Goal: Task Accomplishment & Management: Complete application form

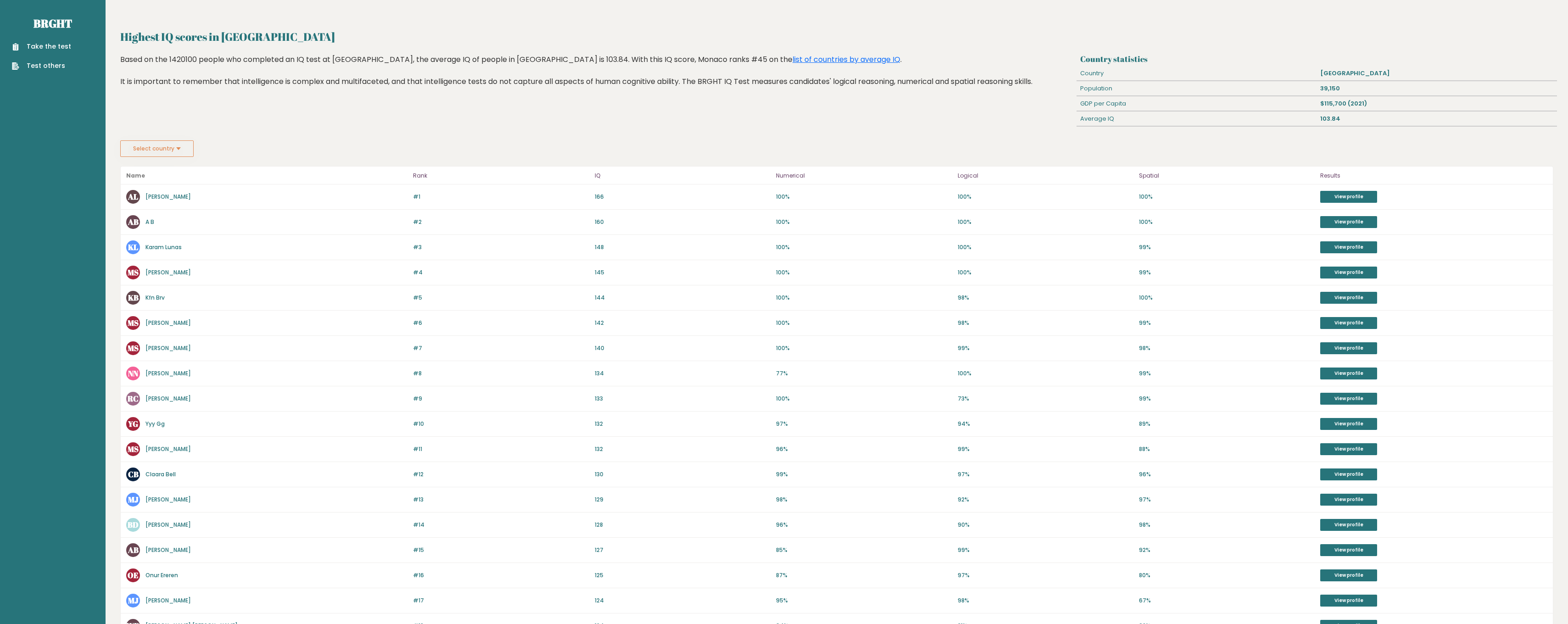
click at [47, 9] on nav "Brght Take the test Test others" at bounding box center [53, 36] width 91 height 73
click at [58, 19] on link "Brght" at bounding box center [53, 23] width 39 height 15
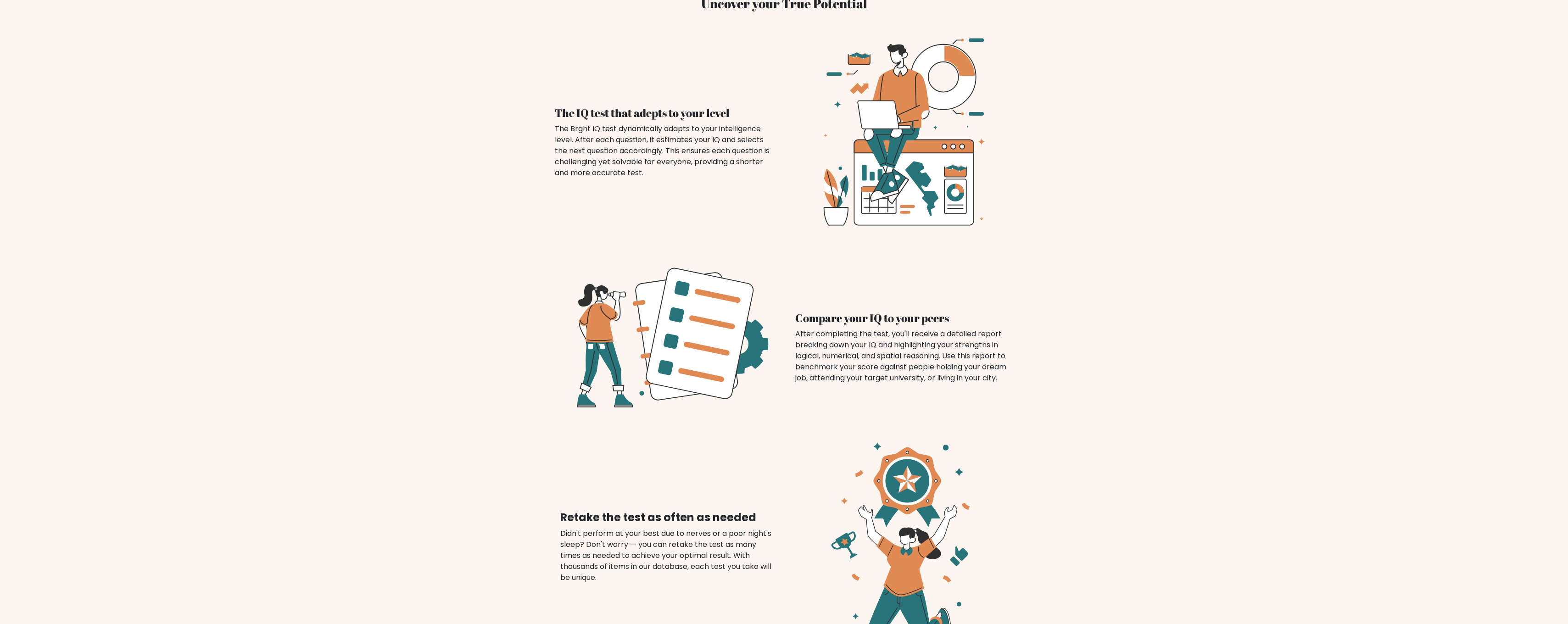
scroll to position [98, 0]
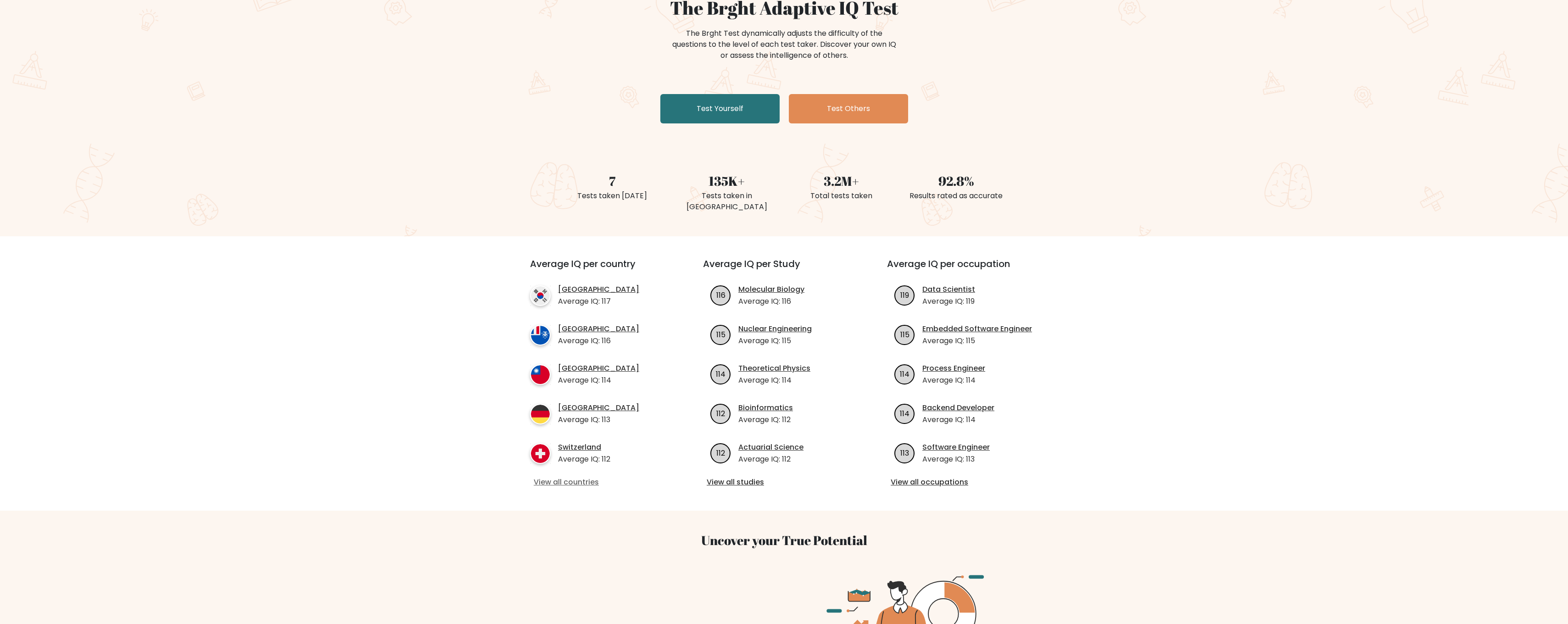
click at [550, 477] on link "View all countries" at bounding box center [600, 482] width 133 height 11
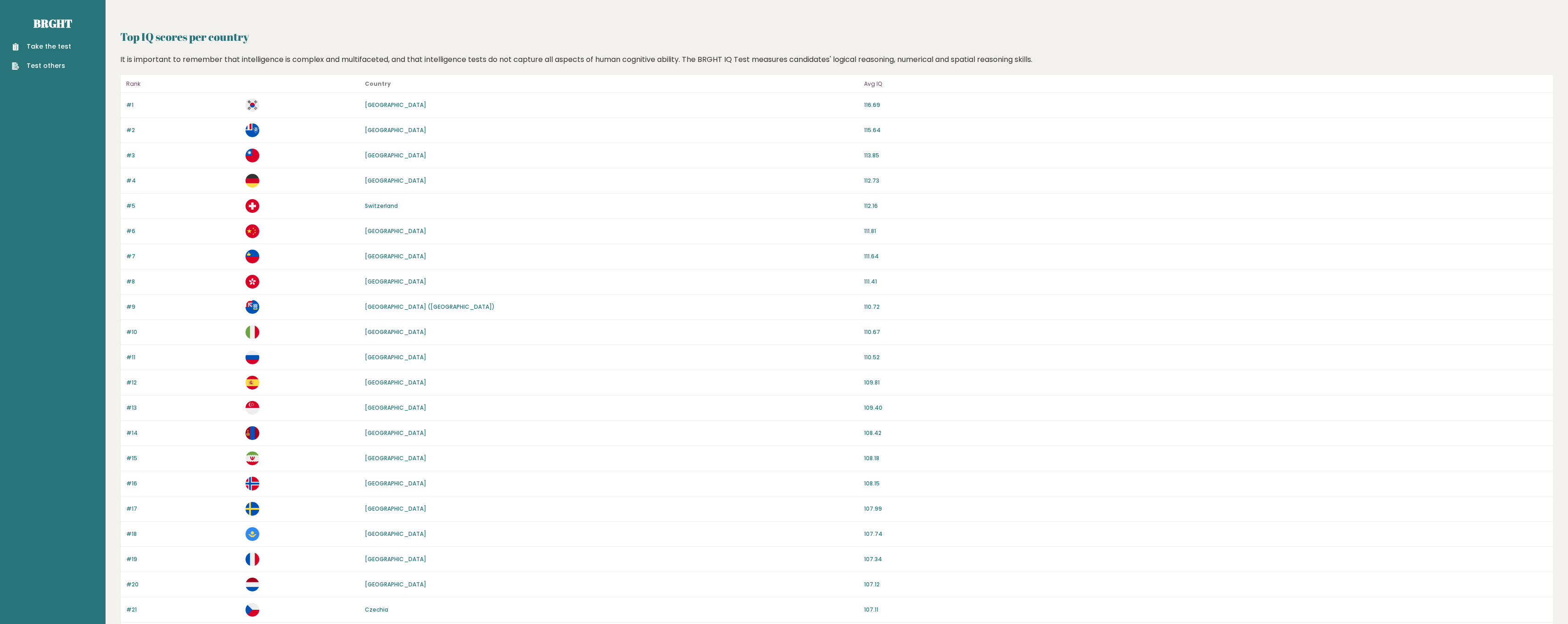
click at [394, 133] on link "[GEOGRAPHIC_DATA]" at bounding box center [396, 130] width 62 height 8
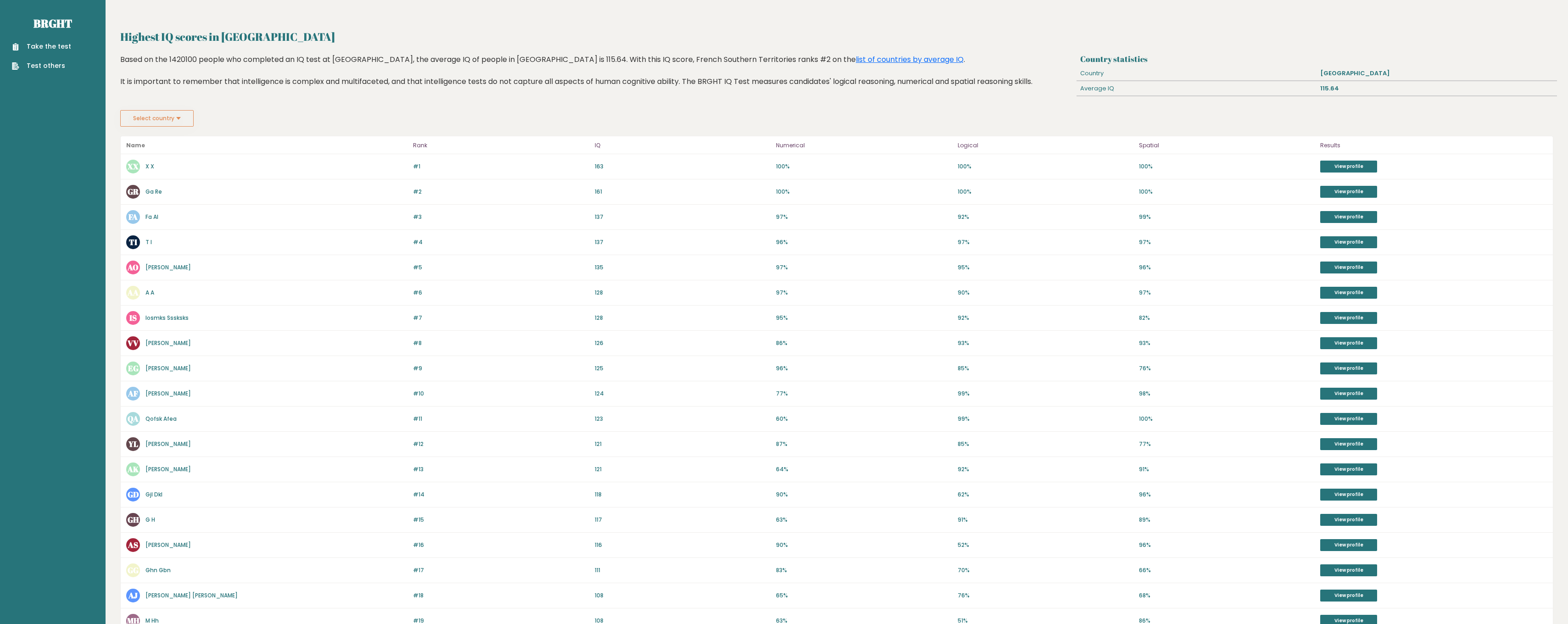
click at [31, 44] on link "Take the test" at bounding box center [42, 46] width 59 height 10
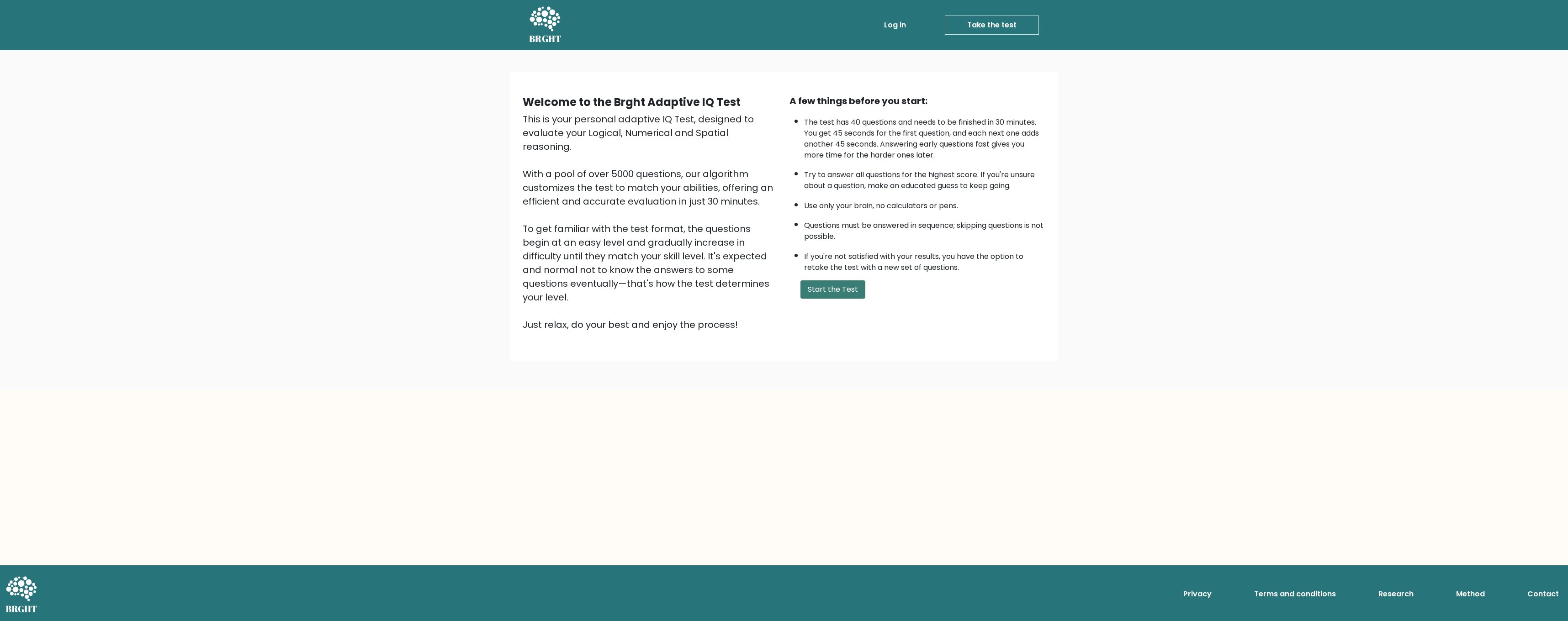
click at [827, 295] on button "Start the Test" at bounding box center [833, 290] width 65 height 18
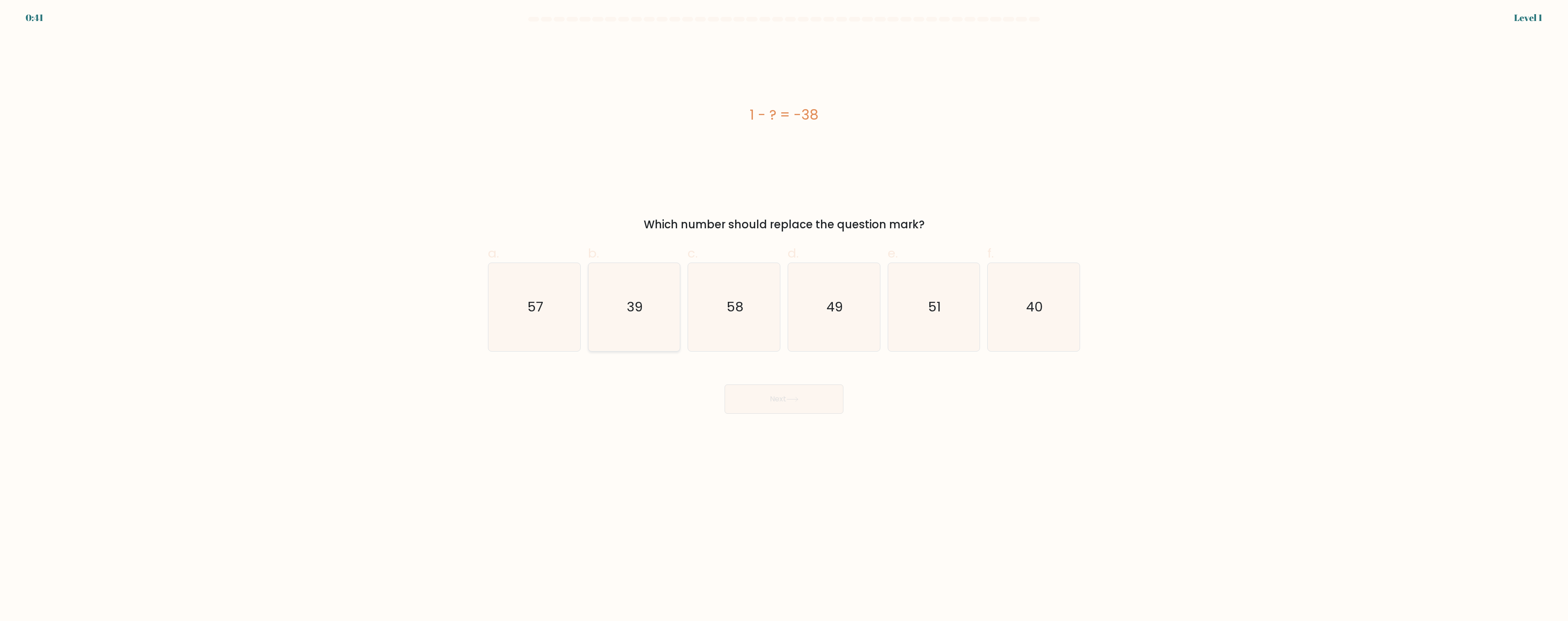
click at [607, 313] on icon "39" at bounding box center [634, 307] width 88 height 88
click at [784, 313] on input "b. 39" at bounding box center [784, 313] width 1 height 6
radio input "true"
click at [796, 402] on icon at bounding box center [793, 399] width 12 height 5
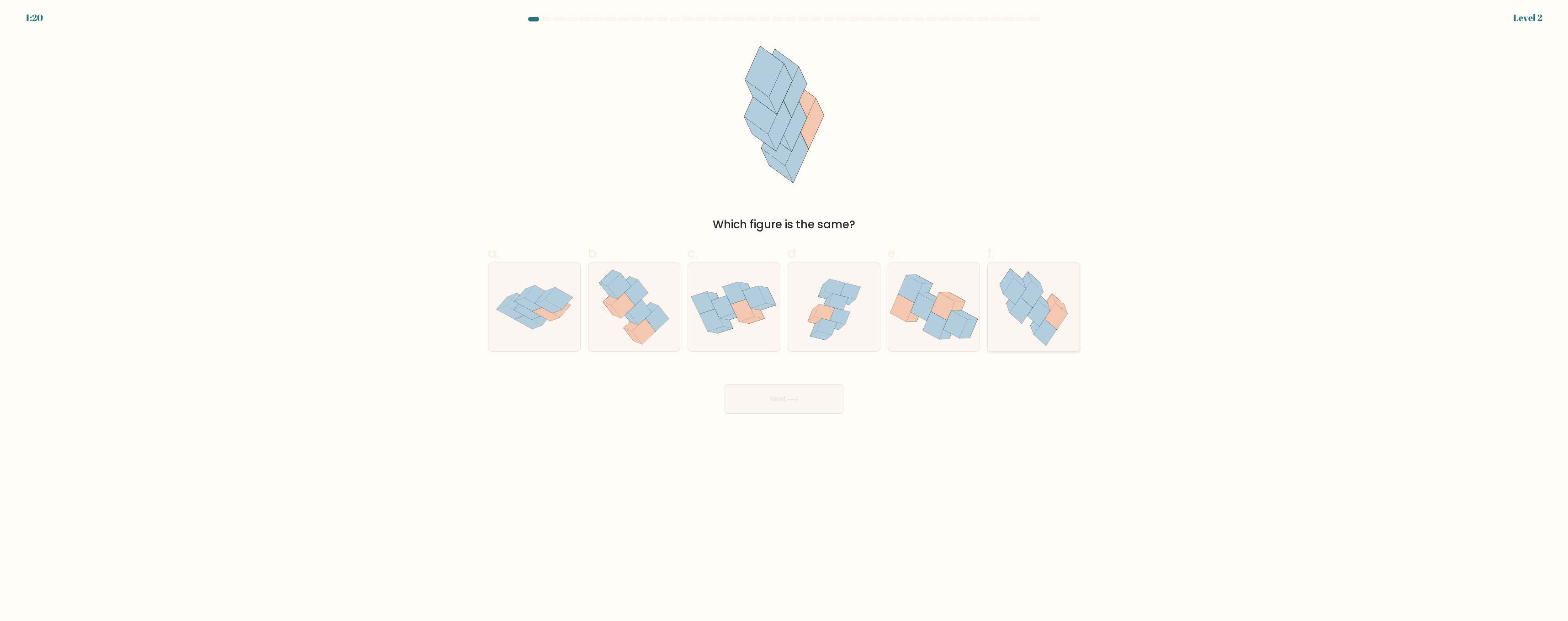
click at [1071, 299] on icon at bounding box center [1034, 307] width 81 height 88
click at [785, 310] on input "f." at bounding box center [784, 313] width 1 height 6
radio input "true"
click at [799, 398] on icon at bounding box center [793, 399] width 12 height 5
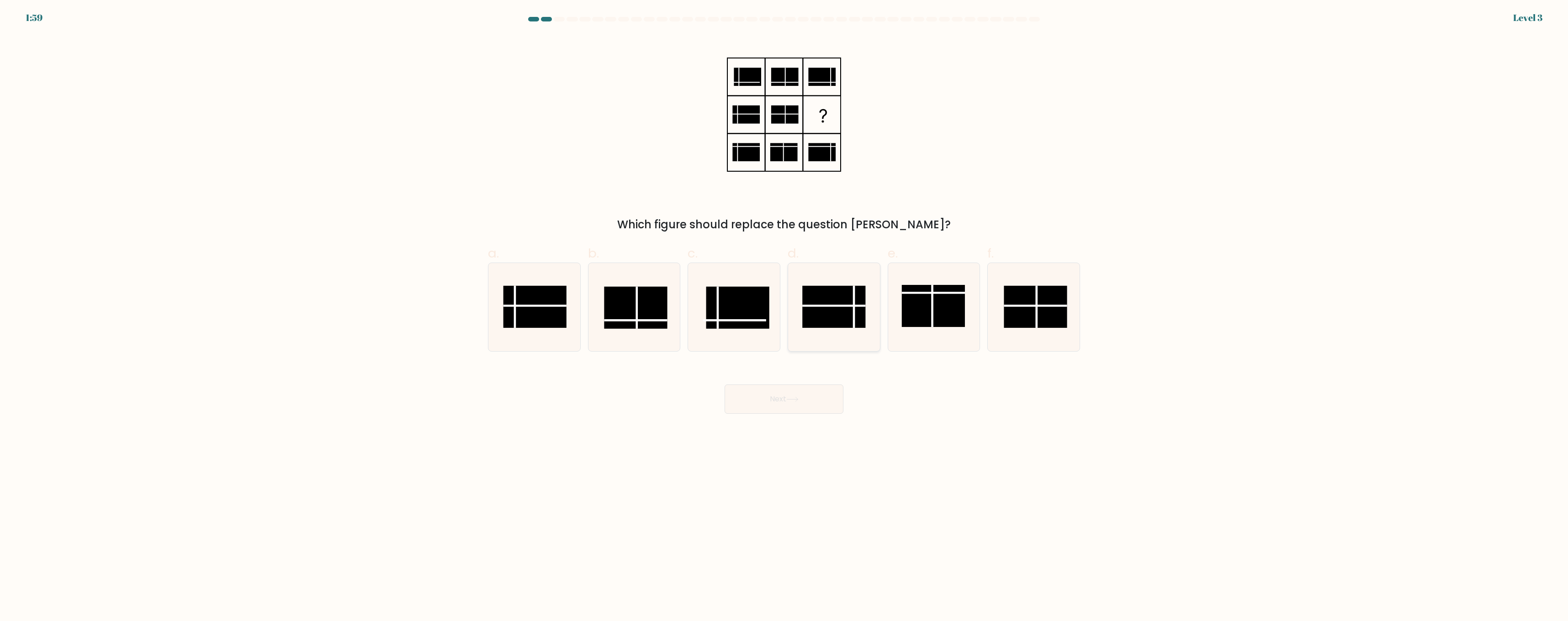
click at [836, 311] on rect at bounding box center [834, 307] width 63 height 42
click at [785, 311] on input "d." at bounding box center [784, 313] width 1 height 6
radio input "true"
click at [794, 398] on icon at bounding box center [793, 399] width 12 height 5
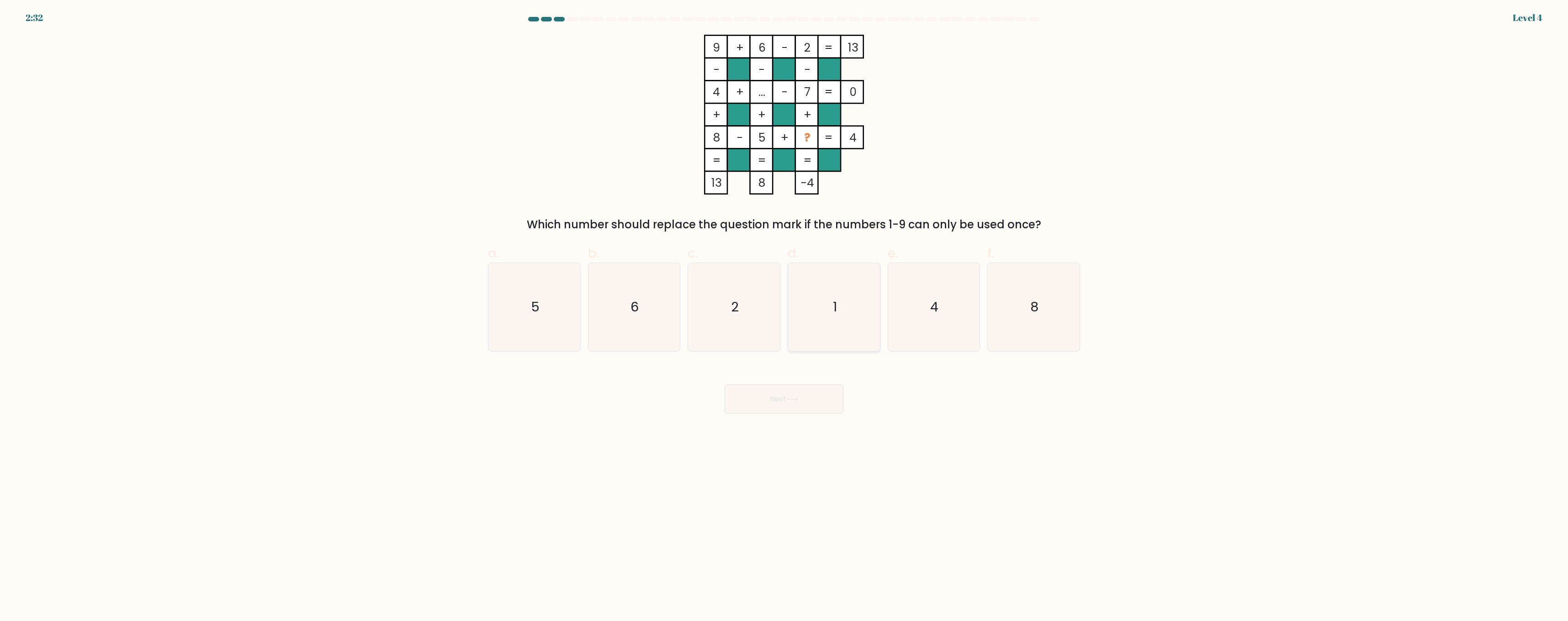
click at [824, 296] on icon "1" at bounding box center [834, 307] width 88 height 88
click at [785, 310] on input "d. 1" at bounding box center [784, 313] width 1 height 6
radio input "true"
click at [779, 397] on button "Next" at bounding box center [783, 399] width 119 height 29
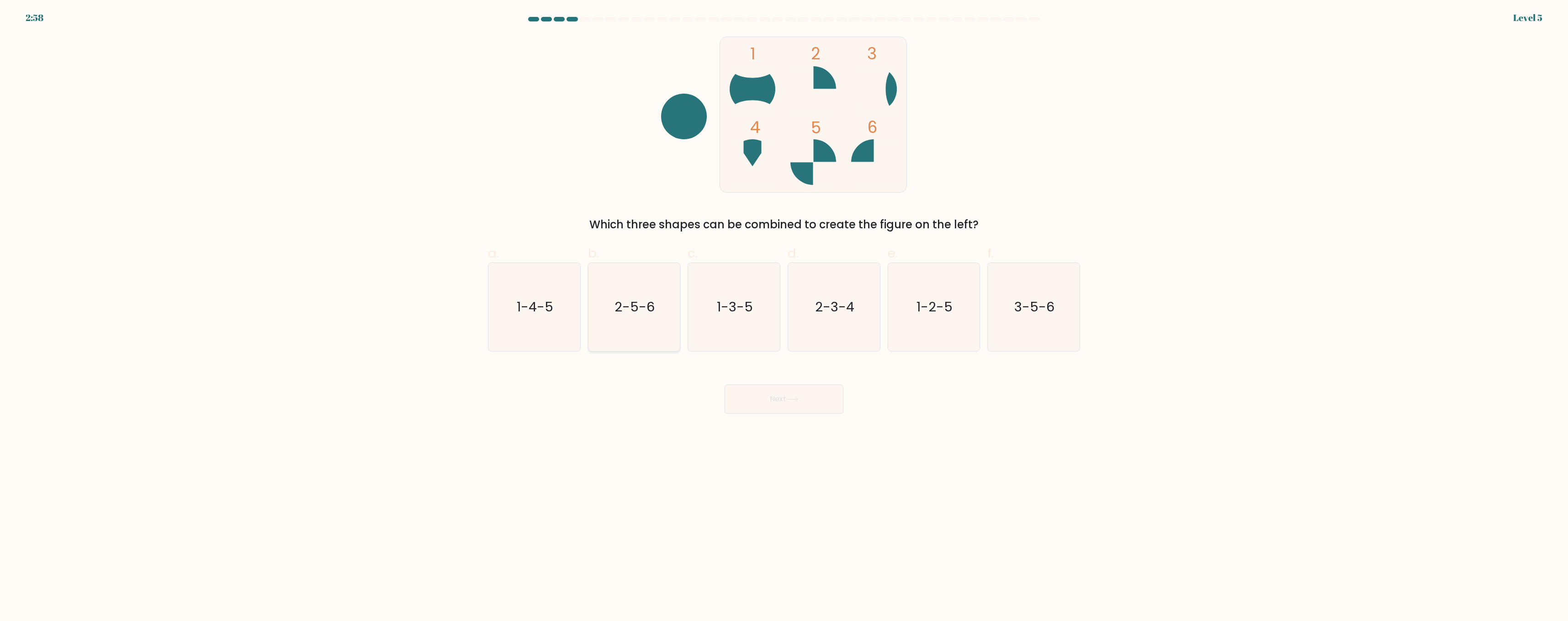
click at [631, 306] on text "2-5-6" at bounding box center [635, 307] width 40 height 18
click at [784, 310] on input "b. 2-5-6" at bounding box center [784, 313] width 1 height 6
radio input "true"
click at [793, 397] on icon at bounding box center [793, 399] width 12 height 5
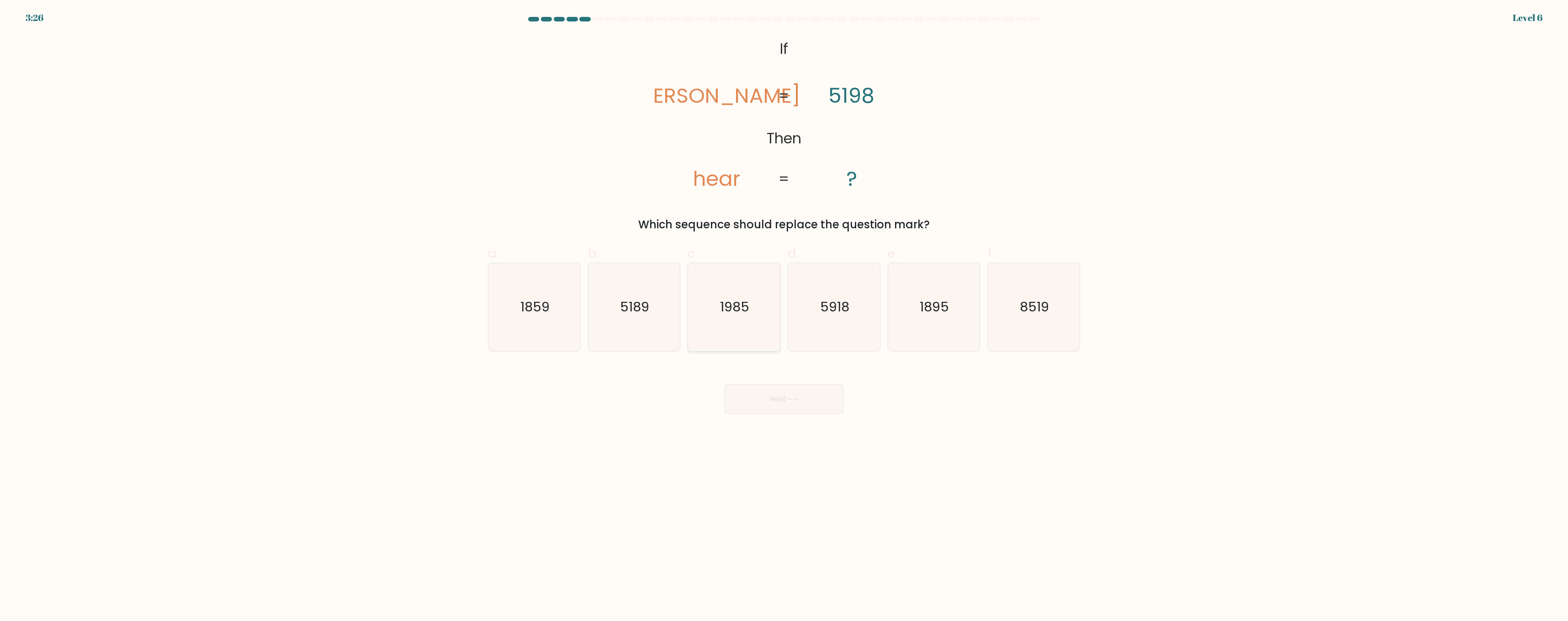
click at [727, 314] on text "1985" at bounding box center [735, 307] width 29 height 18
click at [784, 314] on input "c. 1985" at bounding box center [784, 313] width 1 height 6
radio input "true"
click at [754, 399] on button "Next" at bounding box center [783, 399] width 119 height 29
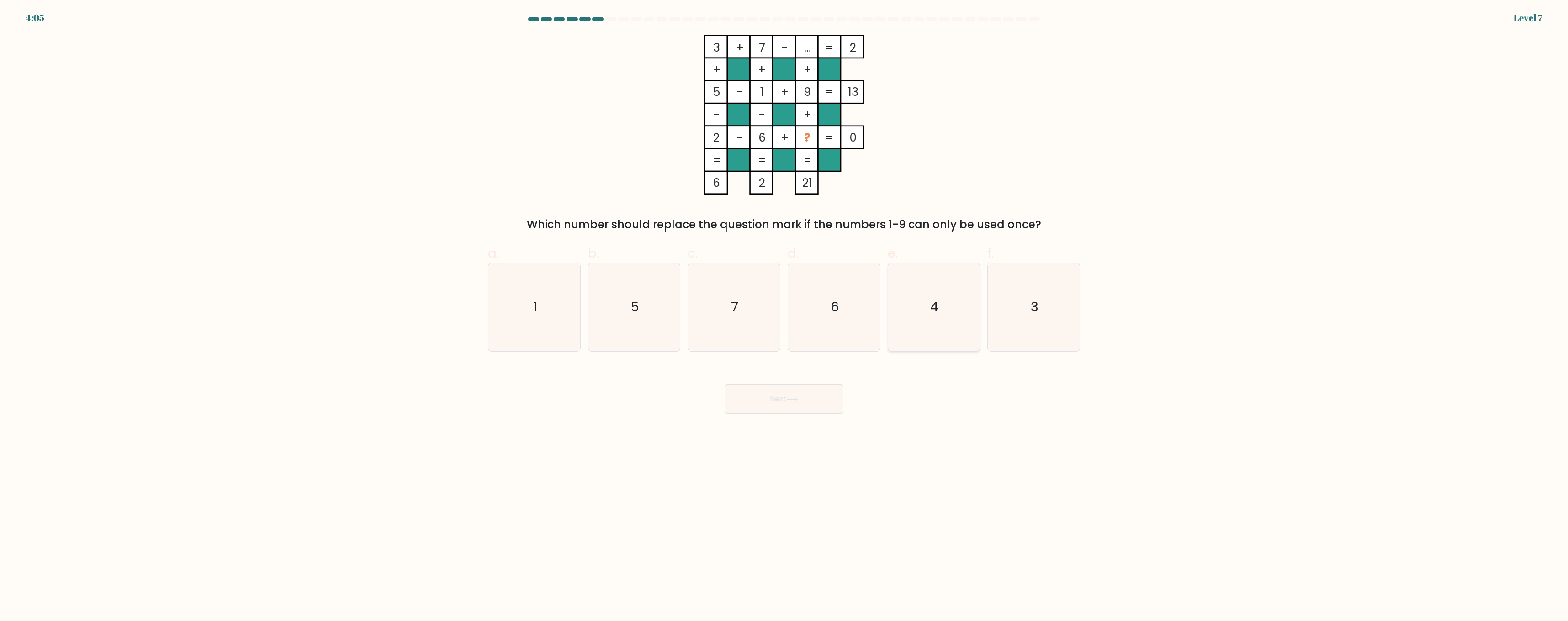
click at [924, 330] on icon "4" at bounding box center [933, 307] width 88 height 88
click at [785, 316] on input "e. 4" at bounding box center [784, 313] width 1 height 6
radio input "true"
click at [752, 394] on button "Next" at bounding box center [783, 399] width 119 height 29
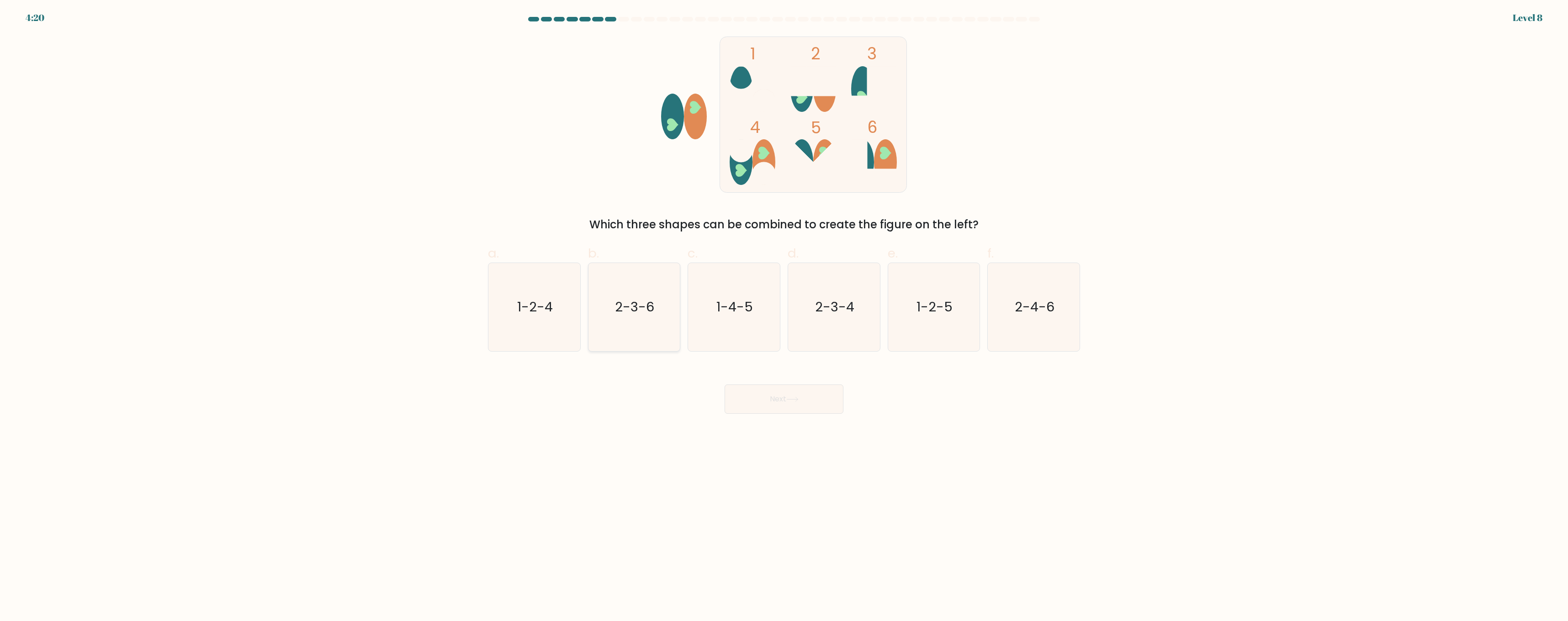
click at [640, 327] on icon "2-3-6" at bounding box center [634, 307] width 88 height 88
click at [784, 316] on input "b. 2-3-6" at bounding box center [784, 313] width 1 height 6
radio input "true"
click at [783, 398] on button "Next" at bounding box center [783, 399] width 119 height 29
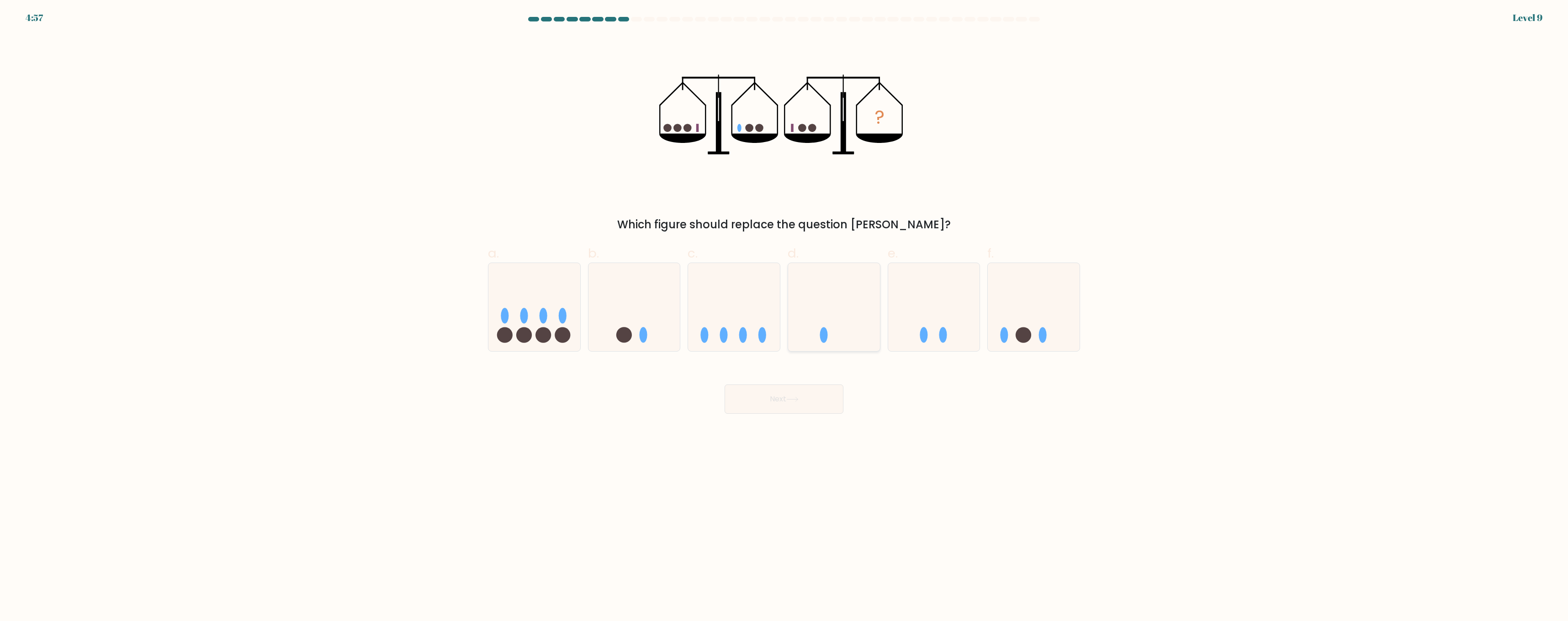
click at [853, 324] on icon at bounding box center [834, 307] width 92 height 76
click at [785, 316] on input "d." at bounding box center [784, 313] width 1 height 6
radio input "true"
click at [615, 296] on icon at bounding box center [634, 307] width 92 height 76
click at [784, 310] on input "b." at bounding box center [784, 313] width 1 height 6
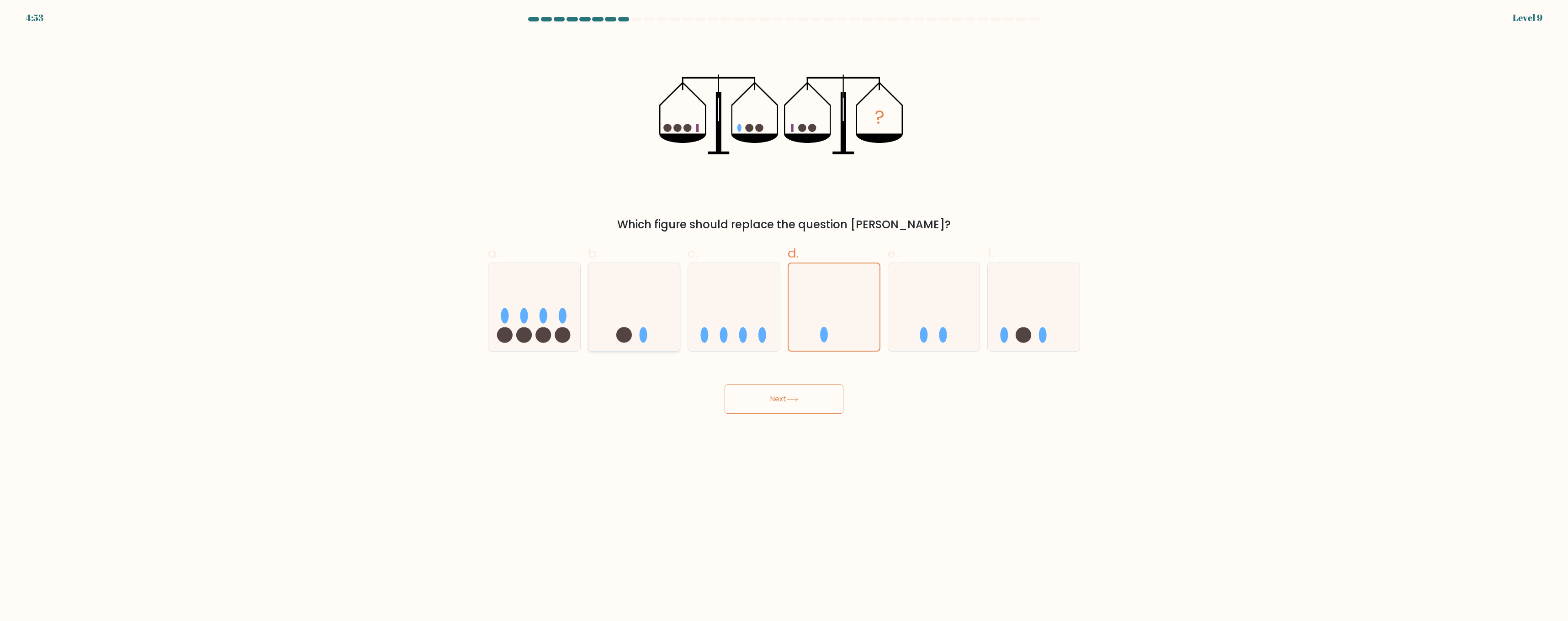
radio input "true"
click at [784, 395] on button "Next" at bounding box center [783, 399] width 119 height 29
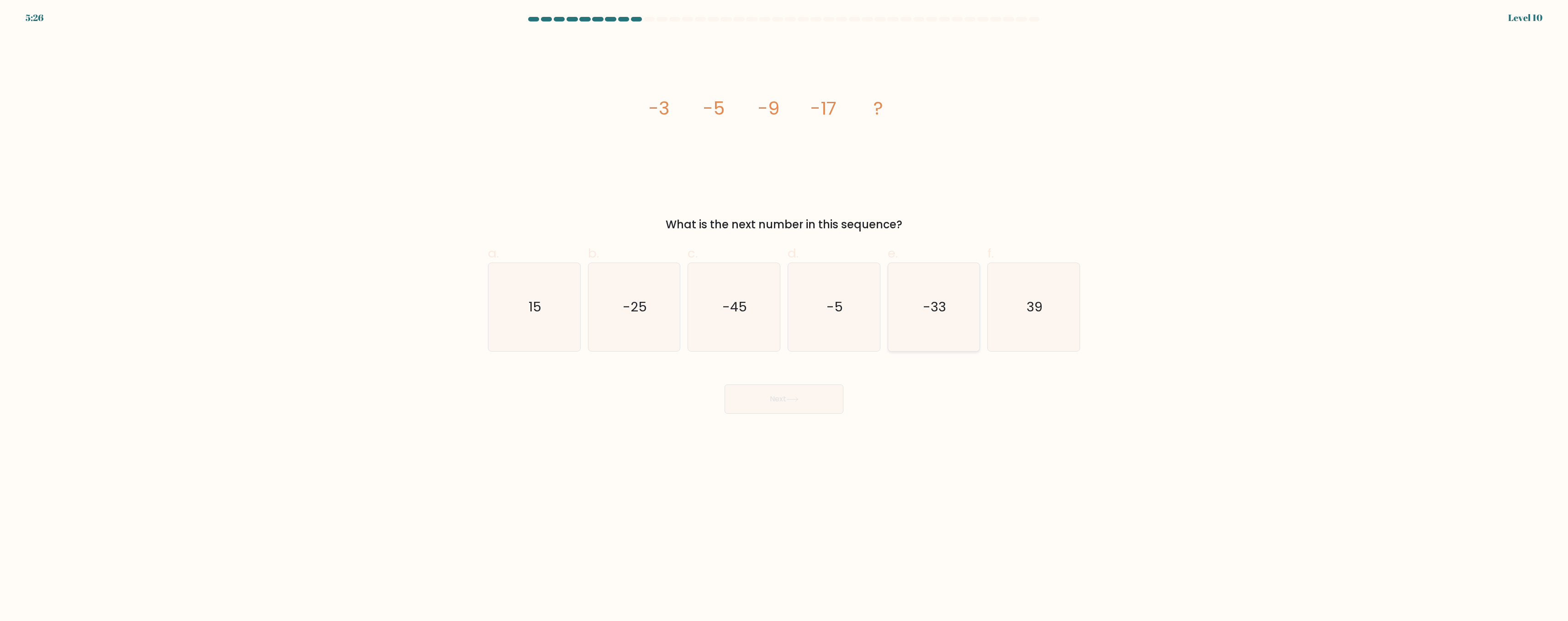
click at [931, 330] on icon "-33" at bounding box center [933, 307] width 88 height 88
click at [785, 316] on input "e. -33" at bounding box center [784, 313] width 1 height 6
radio input "true"
click at [791, 400] on icon at bounding box center [793, 399] width 12 height 5
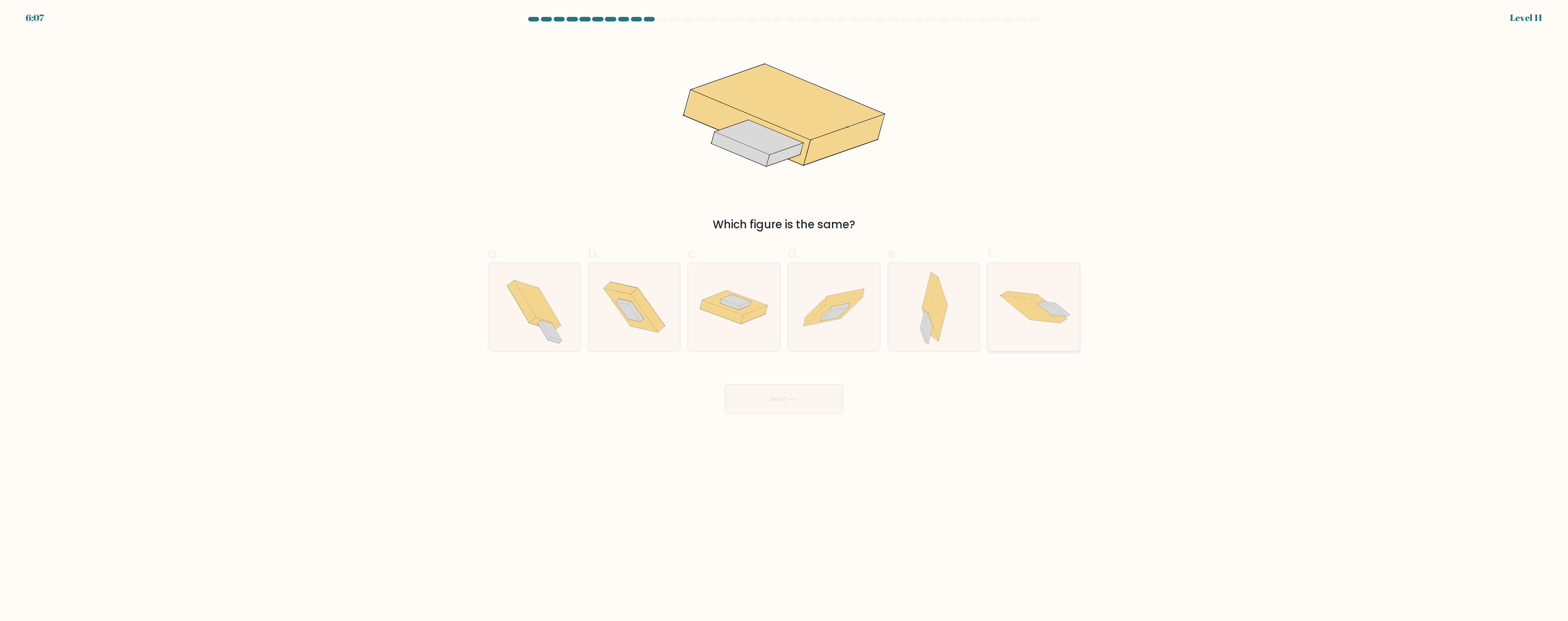
click at [1016, 313] on icon at bounding box center [1034, 307] width 92 height 61
click at [785, 313] on input "f." at bounding box center [784, 313] width 1 height 6
radio input "true"
click at [766, 403] on button "Next" at bounding box center [783, 399] width 119 height 29
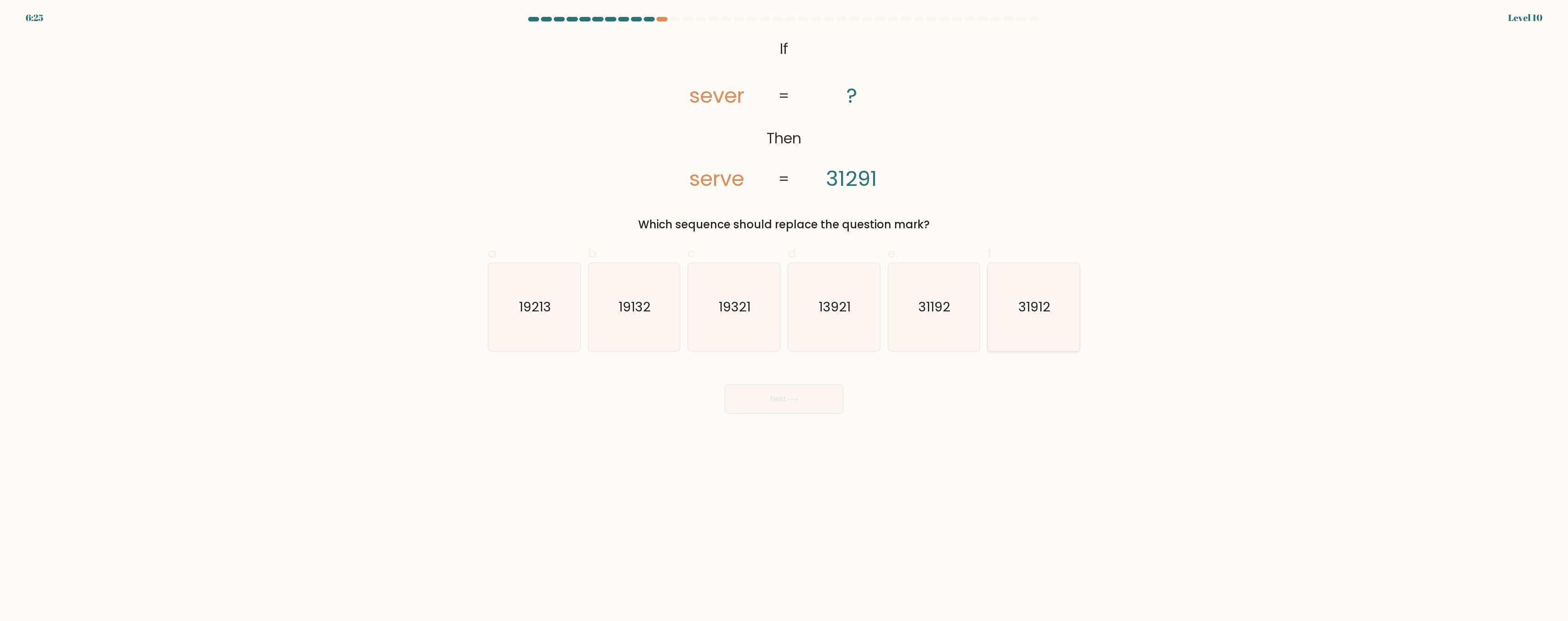
click at [1034, 330] on icon "31912" at bounding box center [1034, 307] width 88 height 88
click at [785, 316] on input "f. 31912" at bounding box center [784, 313] width 1 height 6
radio input "true"
click at [768, 404] on button "Next" at bounding box center [783, 399] width 119 height 29
click at [662, 21] on div at bounding box center [662, 19] width 11 height 5
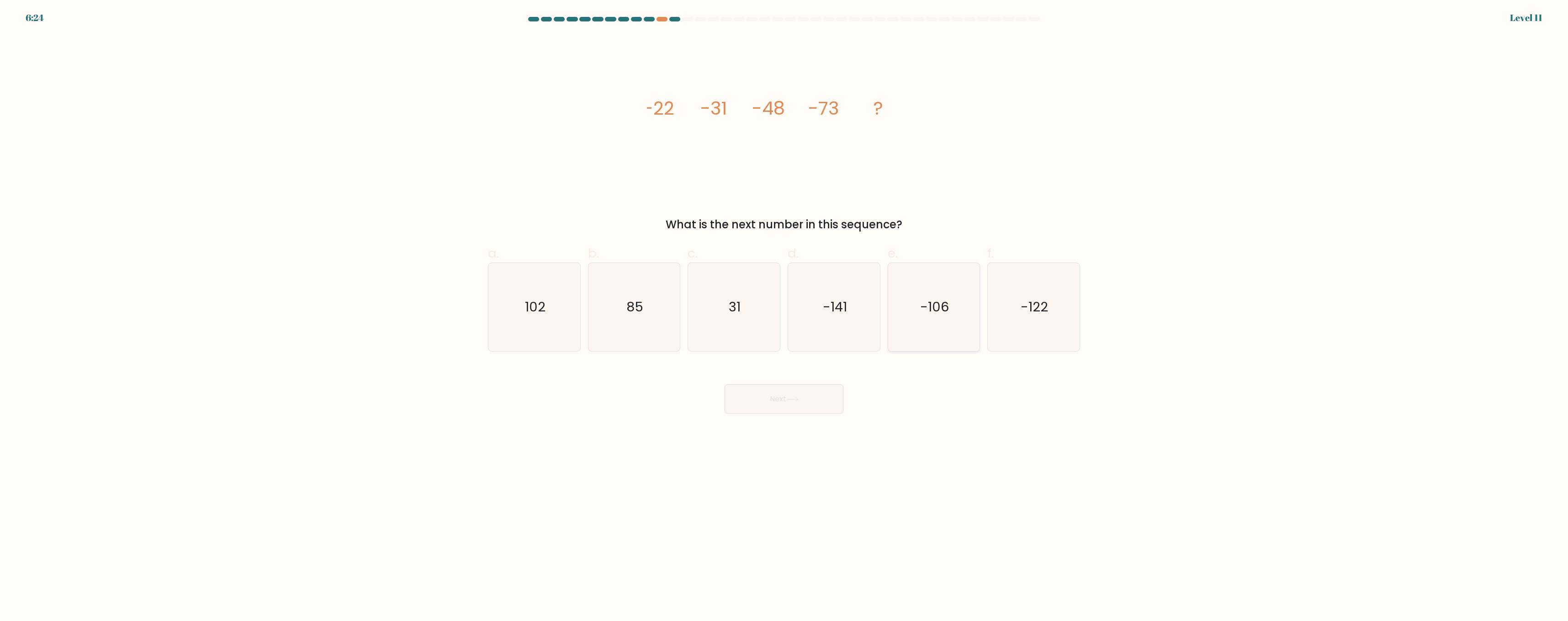
click at [891, 305] on icon "-106" at bounding box center [933, 307] width 88 height 88
click at [785, 310] on input "e. -106" at bounding box center [784, 313] width 1 height 6
radio input "true"
click at [809, 390] on button "Next" at bounding box center [783, 399] width 119 height 29
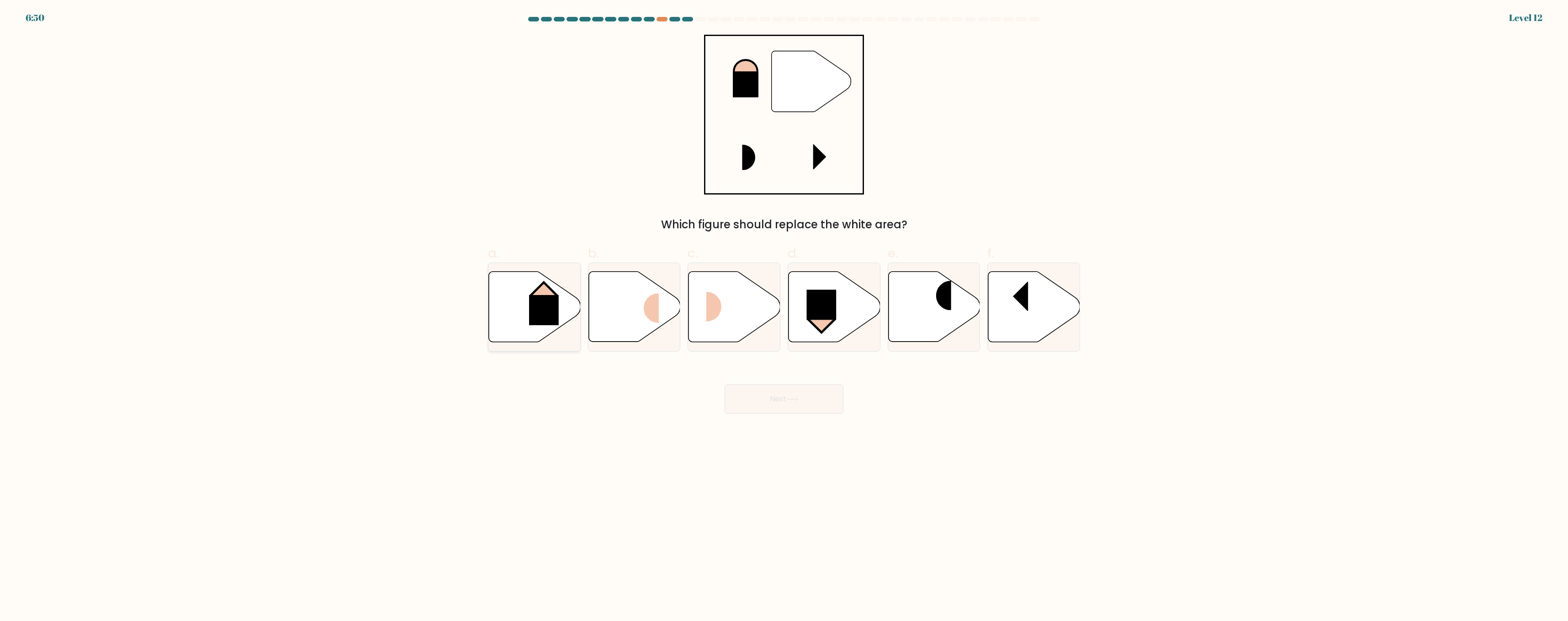
click at [528, 278] on icon at bounding box center [534, 307] width 92 height 71
click at [784, 310] on input "a." at bounding box center [784, 313] width 1 height 6
radio input "true"
click at [744, 395] on button "Next" at bounding box center [783, 399] width 119 height 29
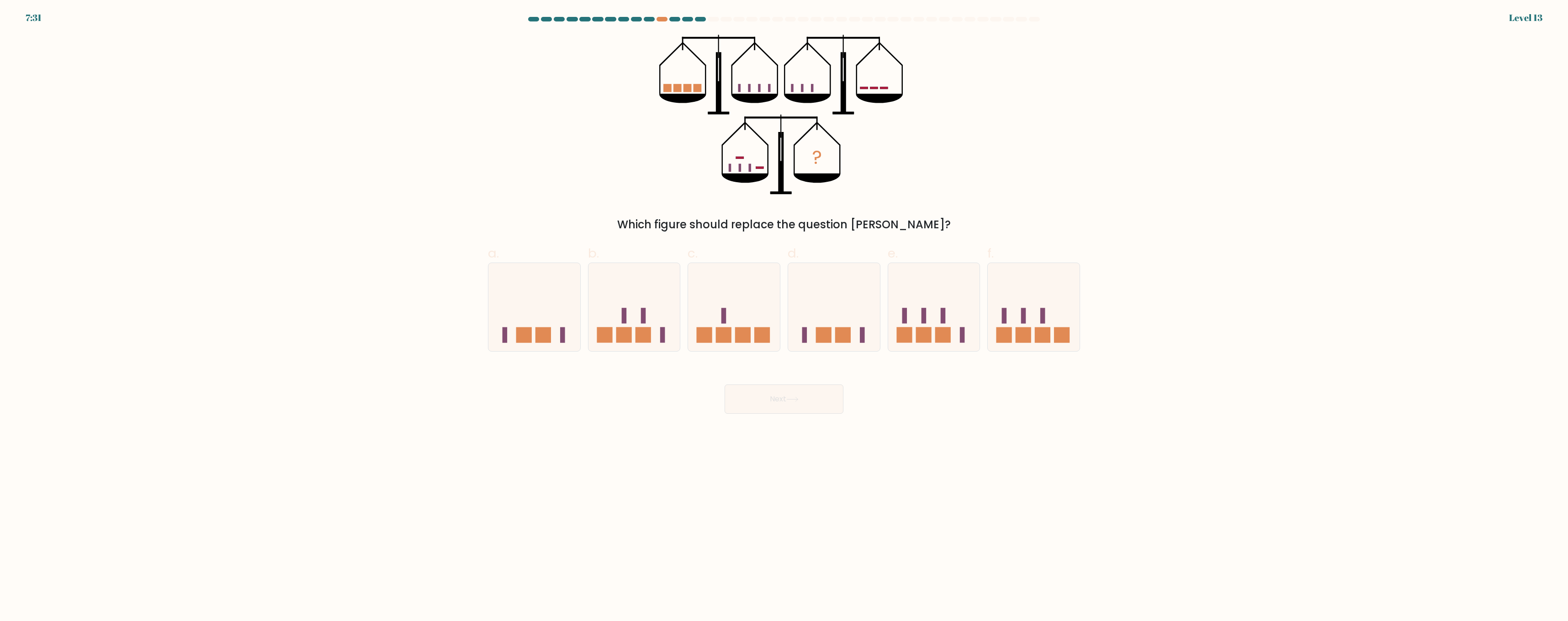
click at [1541, 13] on div "Level 13" at bounding box center [1525, 18] width 33 height 14
click at [723, 319] on rect at bounding box center [724, 316] width 5 height 16
click at [784, 316] on input "c." at bounding box center [784, 313] width 1 height 6
radio input "true"
click at [765, 398] on button "Next" at bounding box center [783, 399] width 119 height 29
